Goal: Task Accomplishment & Management: Use online tool/utility

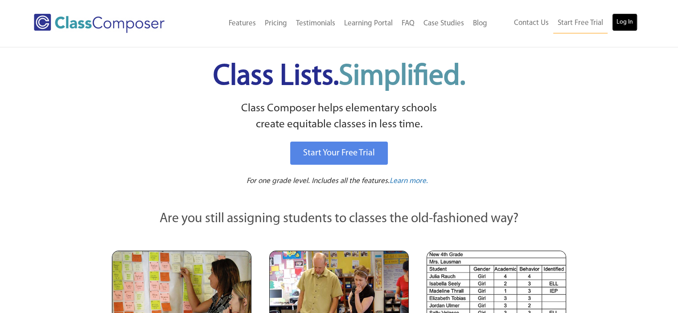
click at [626, 21] on link "Log In" at bounding box center [624, 22] width 25 height 18
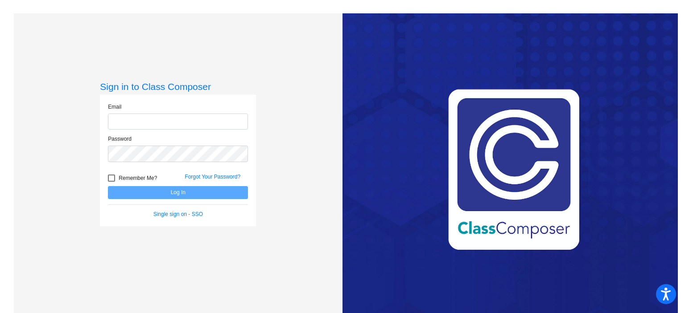
click at [0, 313] on com-1password-button at bounding box center [0, 313] width 0 height 0
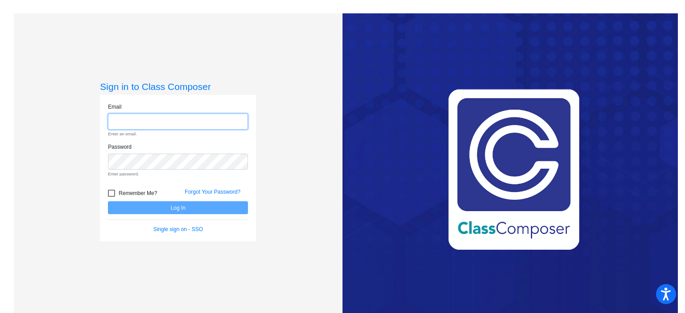
type input "[PERSON_NAME][EMAIL_ADDRESS][DOMAIN_NAME]"
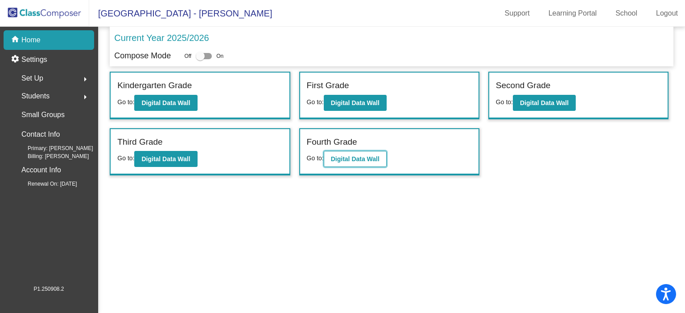
click at [369, 157] on b "Digital Data Wall" at bounding box center [355, 159] width 49 height 7
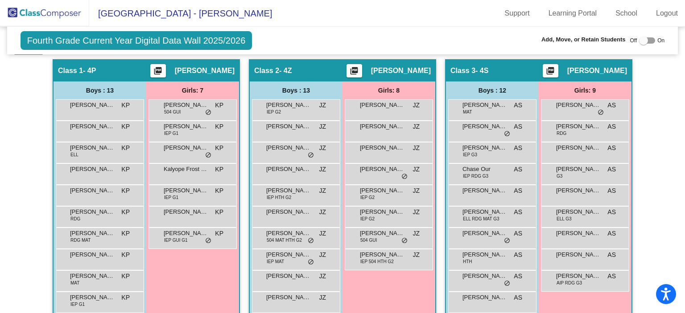
scroll to position [212, 0]
